Goal: Information Seeking & Learning: Learn about a topic

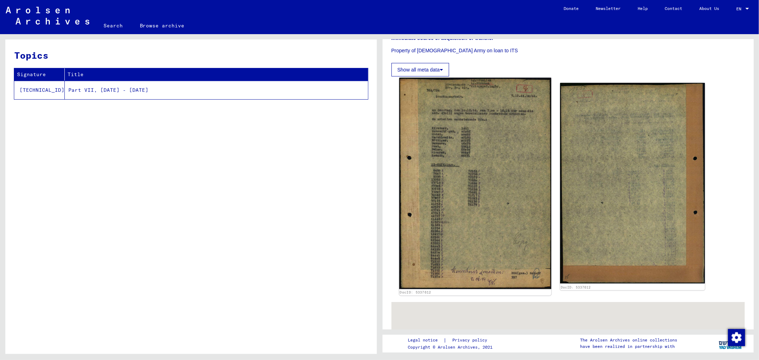
scroll to position [158, 0]
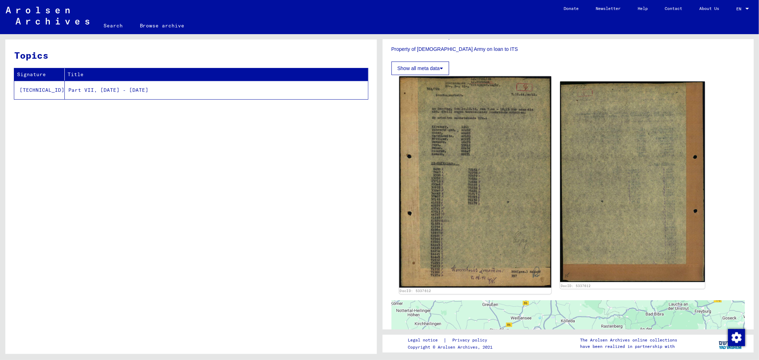
click at [462, 207] on img at bounding box center [475, 182] width 152 height 212
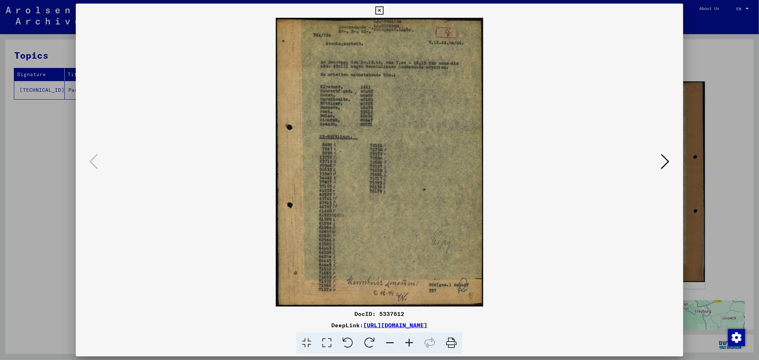
click at [410, 344] on icon at bounding box center [409, 343] width 19 height 22
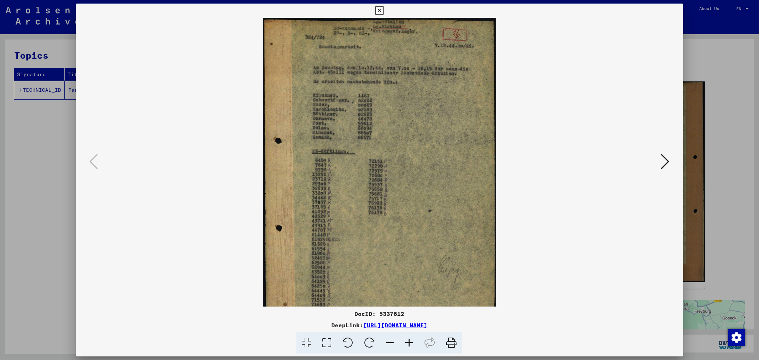
click at [410, 344] on icon at bounding box center [409, 343] width 19 height 22
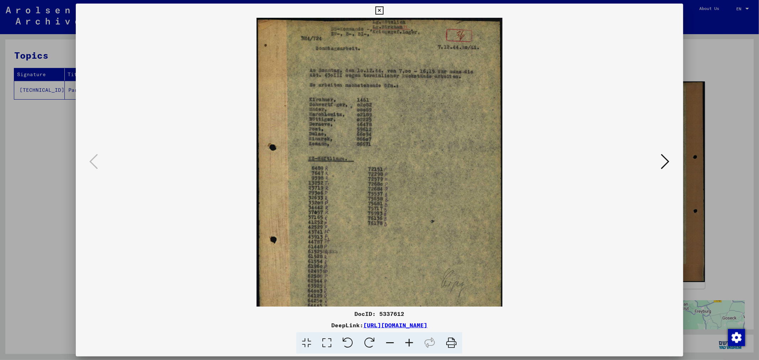
click at [410, 344] on icon at bounding box center [409, 343] width 19 height 22
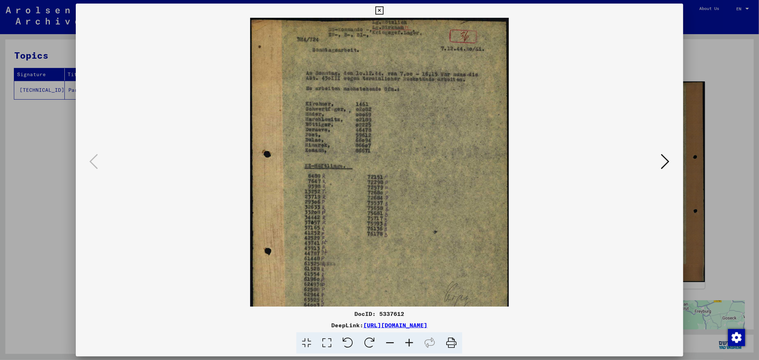
click at [410, 344] on icon at bounding box center [409, 343] width 19 height 22
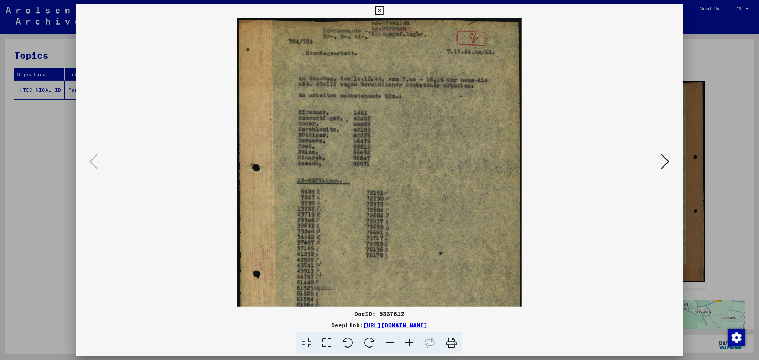
click at [410, 344] on icon at bounding box center [409, 343] width 19 height 22
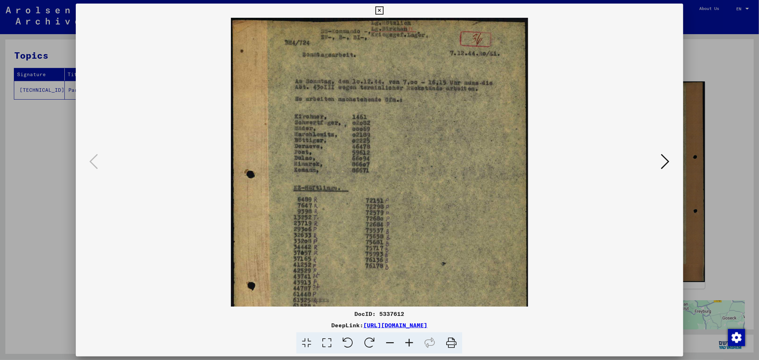
click at [410, 344] on icon at bounding box center [409, 343] width 19 height 22
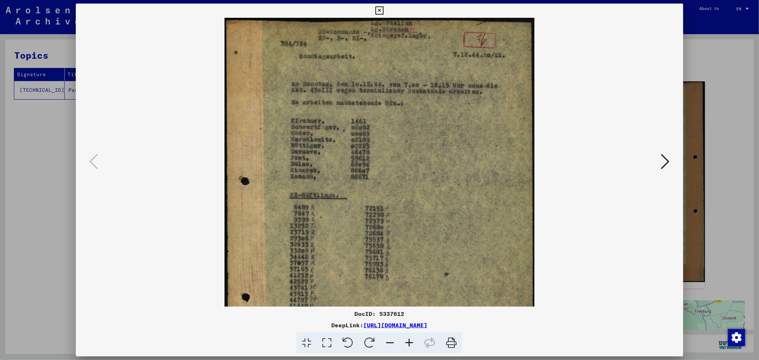
click at [410, 344] on icon at bounding box center [409, 343] width 19 height 22
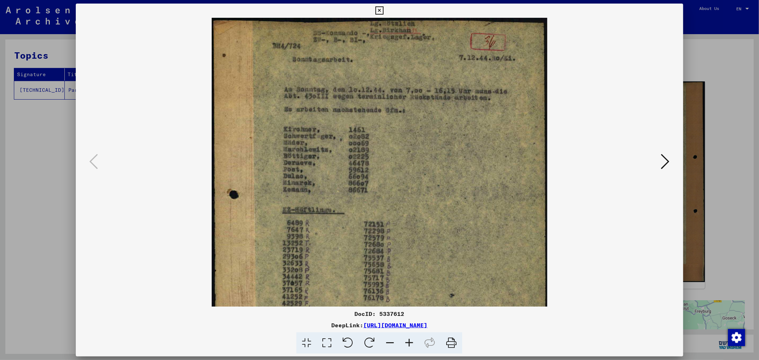
click at [410, 344] on icon at bounding box center [409, 343] width 19 height 22
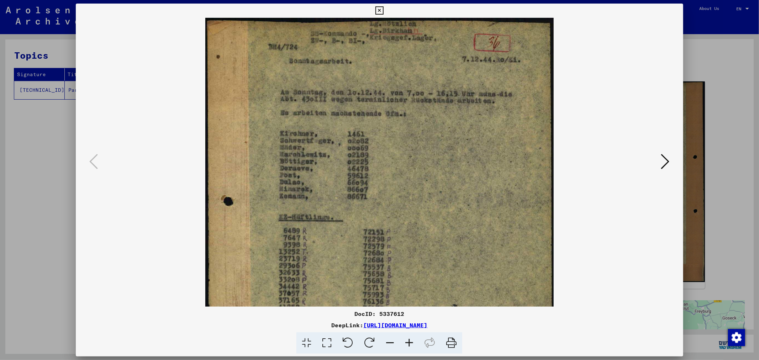
click at [410, 344] on icon at bounding box center [409, 343] width 19 height 22
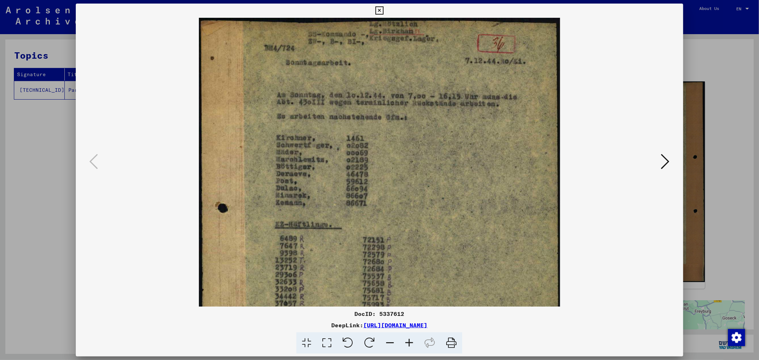
click at [410, 344] on icon at bounding box center [409, 343] width 19 height 22
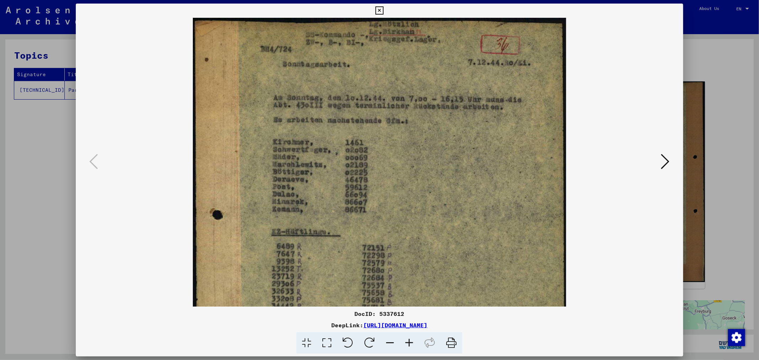
click at [410, 344] on icon at bounding box center [409, 343] width 19 height 22
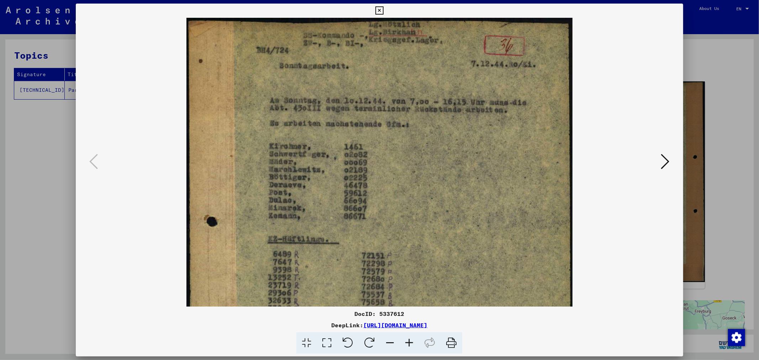
click at [410, 344] on icon at bounding box center [409, 343] width 19 height 22
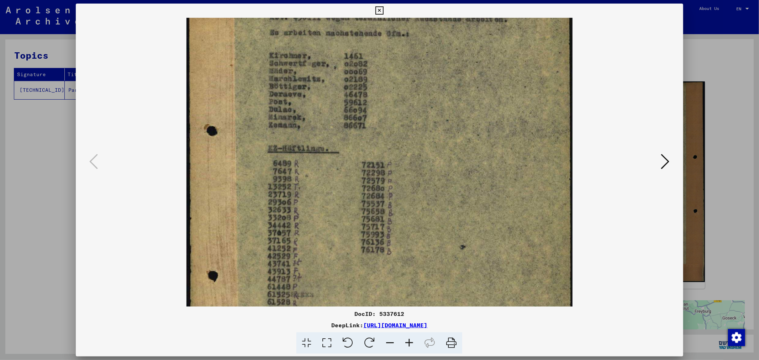
drag, startPoint x: 429, startPoint y: 221, endPoint x: 411, endPoint y: 136, distance: 87.2
click at [411, 132] on img at bounding box center [379, 196] width 386 height 538
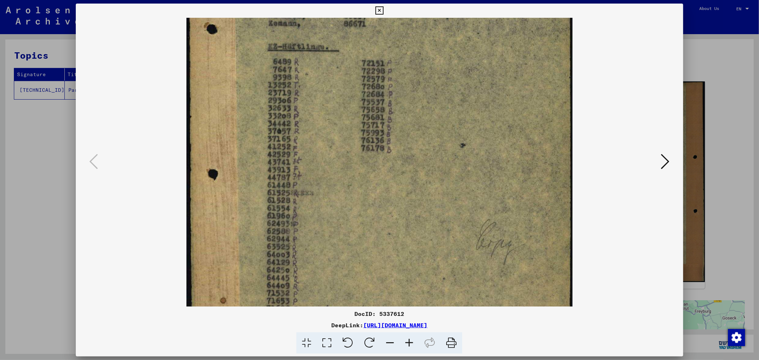
drag, startPoint x: 427, startPoint y: 212, endPoint x: 415, endPoint y: 134, distance: 79.2
click at [415, 134] on img at bounding box center [379, 94] width 386 height 538
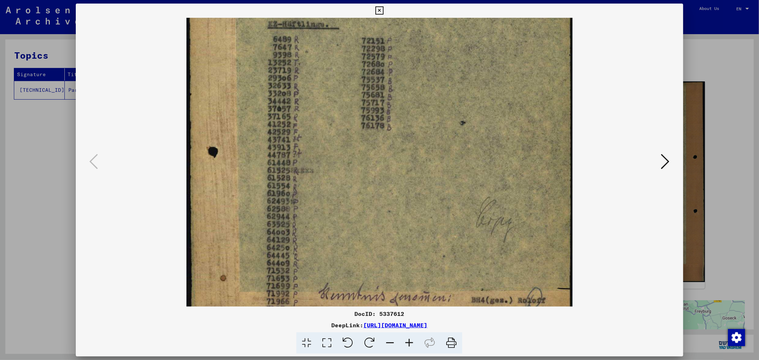
scroll to position [249, 0]
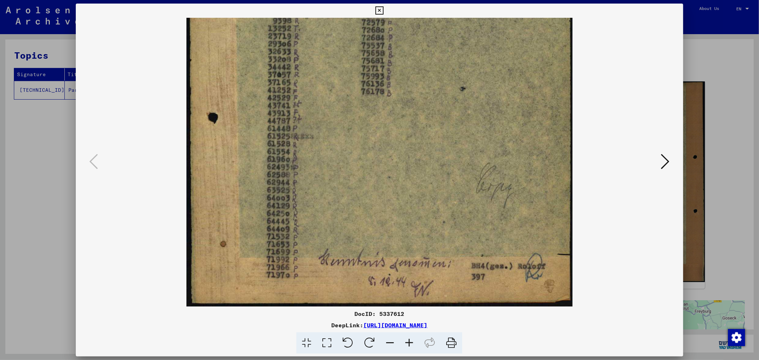
drag, startPoint x: 422, startPoint y: 232, endPoint x: 408, endPoint y: 139, distance: 94.0
click at [408, 139] on img at bounding box center [379, 38] width 386 height 538
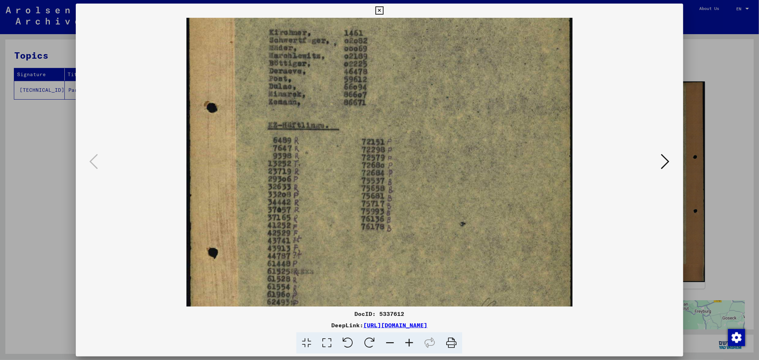
drag, startPoint x: 381, startPoint y: 118, endPoint x: 386, endPoint y: 257, distance: 139.6
click at [386, 257] on img at bounding box center [379, 173] width 386 height 538
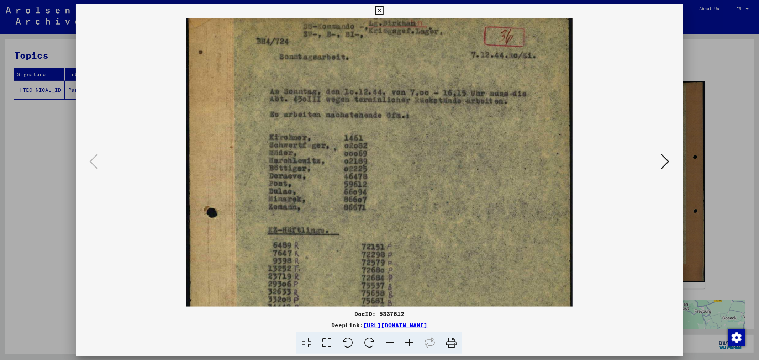
scroll to position [0, 0]
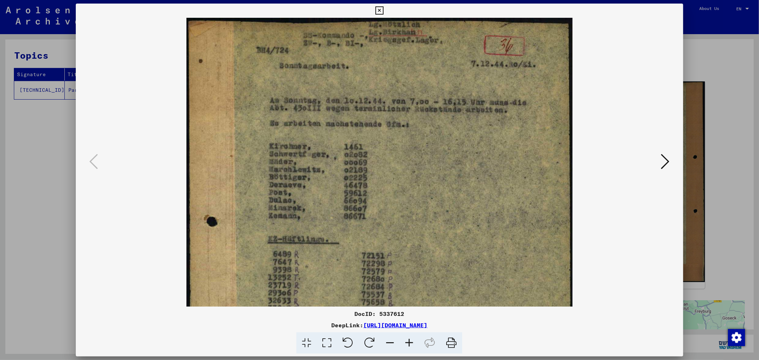
drag, startPoint x: 368, startPoint y: 94, endPoint x: 365, endPoint y: 221, distance: 127.8
click at [365, 221] on img at bounding box center [379, 287] width 386 height 538
click at [409, 341] on icon at bounding box center [409, 343] width 19 height 22
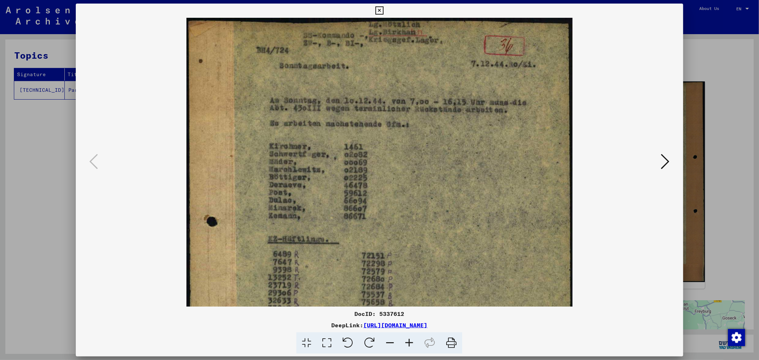
click at [410, 342] on icon at bounding box center [409, 343] width 19 height 22
click at [380, 11] on icon at bounding box center [379, 10] width 8 height 9
